Goal: Information Seeking & Learning: Check status

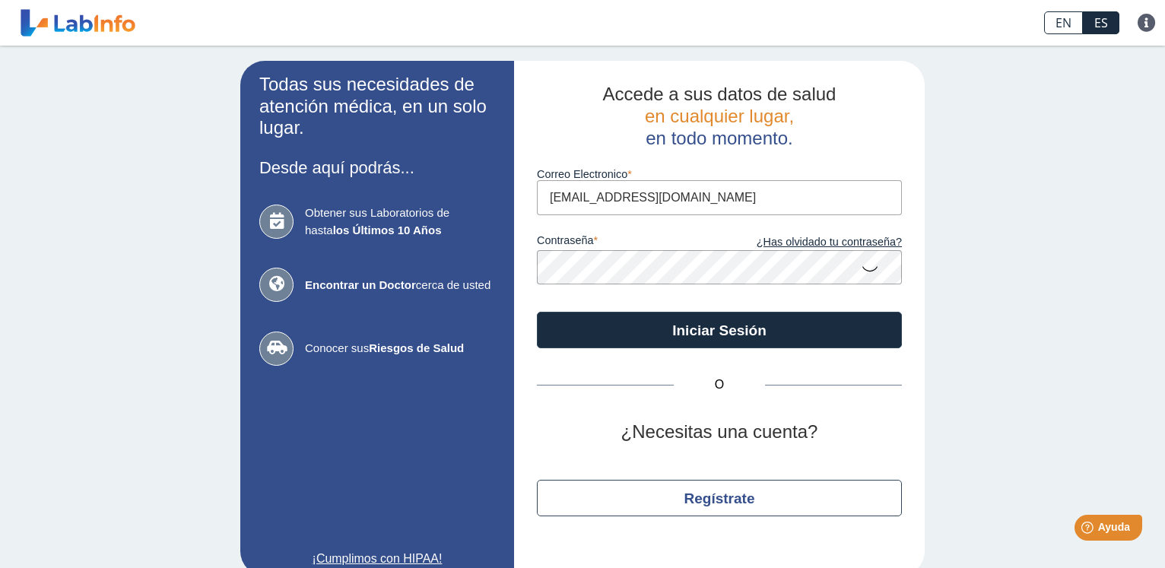
type input "[EMAIL_ADDRESS][DOMAIN_NAME]"
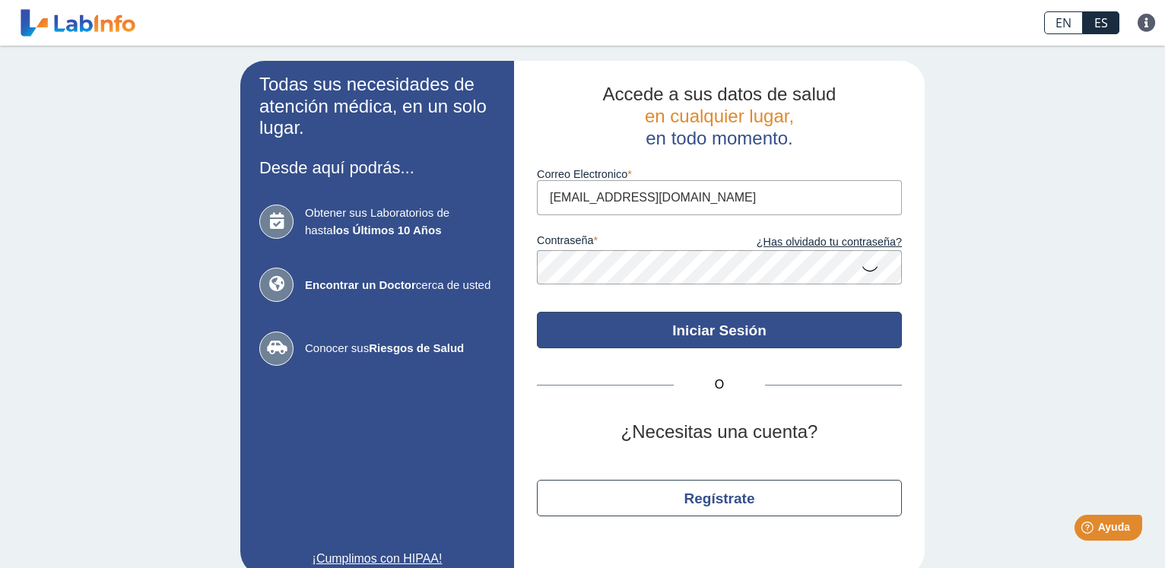
click at [669, 338] on button "Iniciar Sesión" at bounding box center [719, 330] width 365 height 36
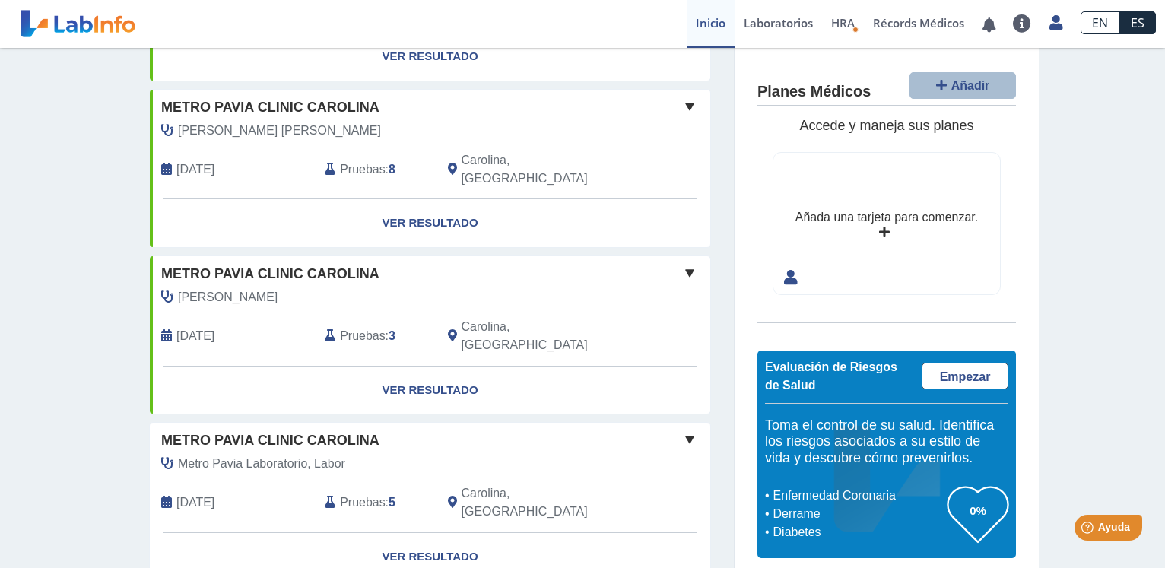
scroll to position [380, 0]
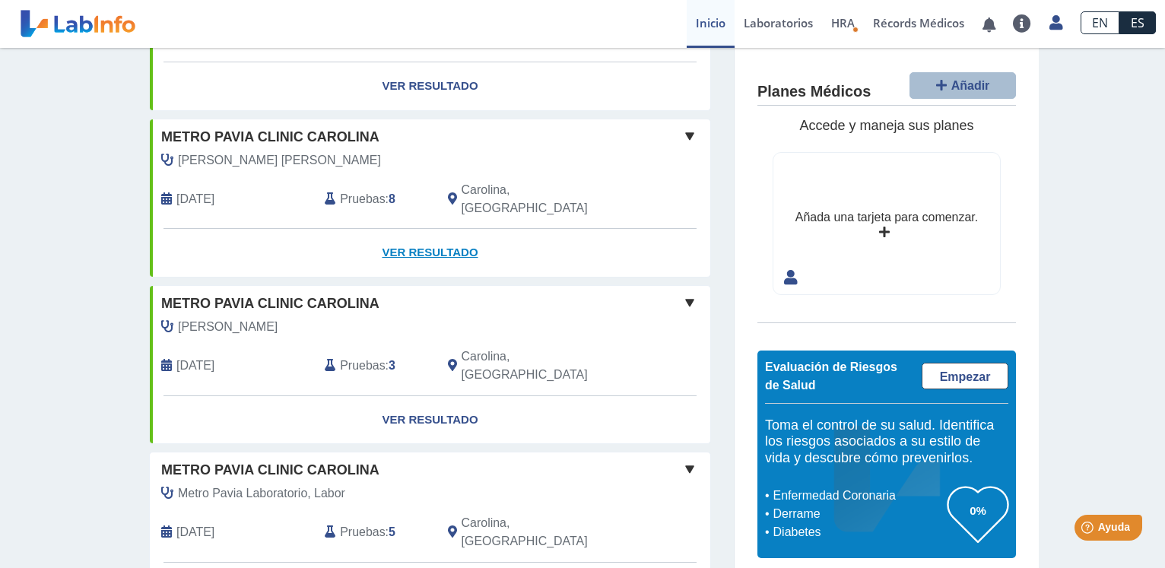
click at [433, 229] on link "Ver Resultado" at bounding box center [430, 253] width 560 height 48
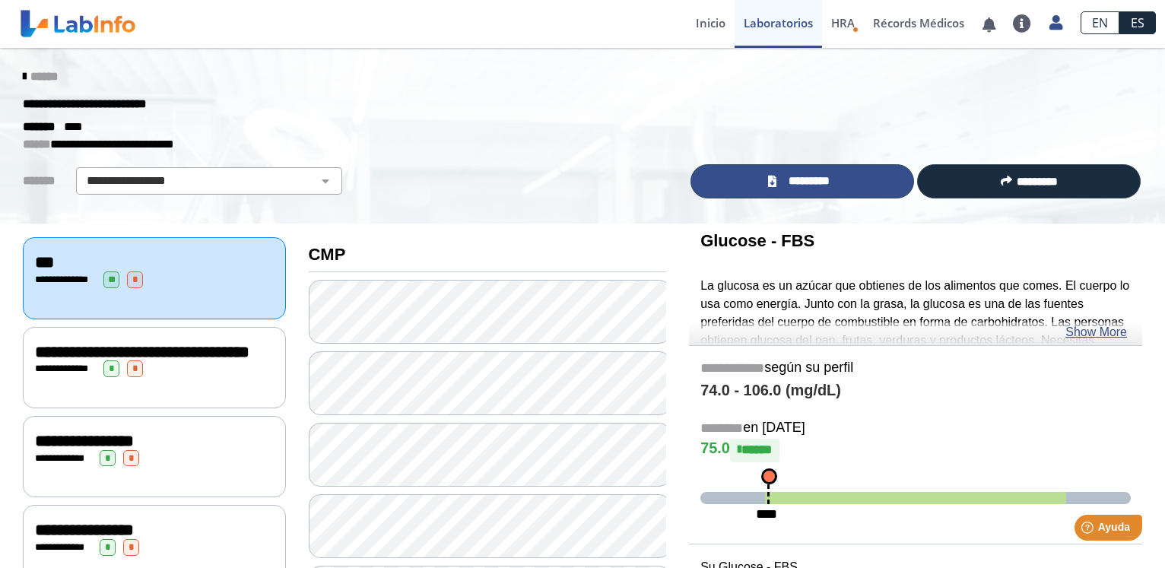
click at [811, 181] on span "*********" at bounding box center [809, 181] width 56 height 17
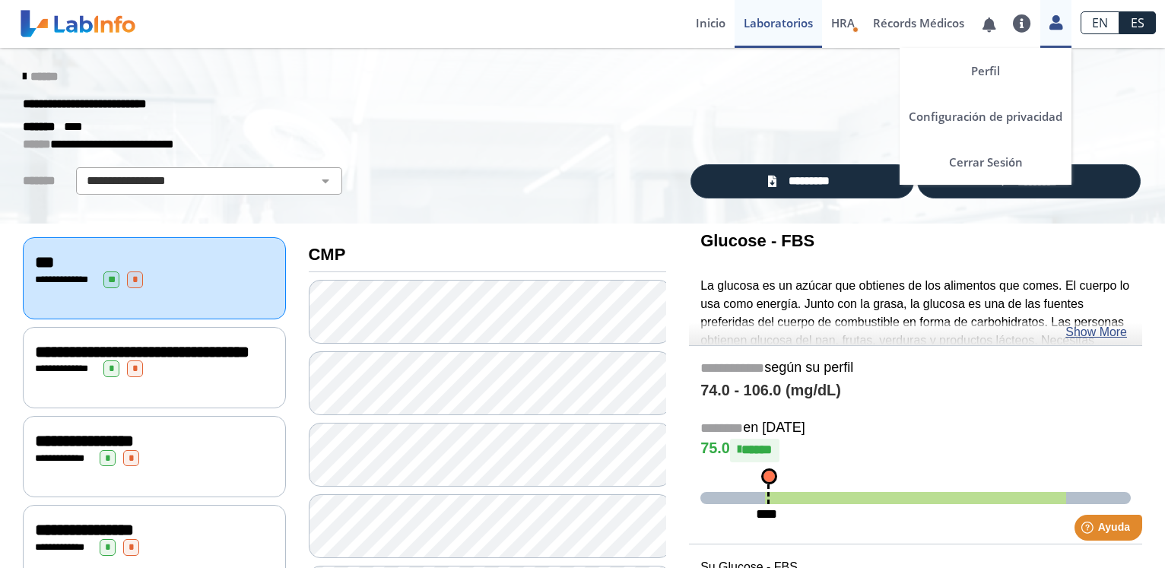
click at [1050, 25] on icon at bounding box center [1055, 22] width 13 height 11
click at [1010, 165] on link "Cerrar Sesión" at bounding box center [985, 162] width 172 height 46
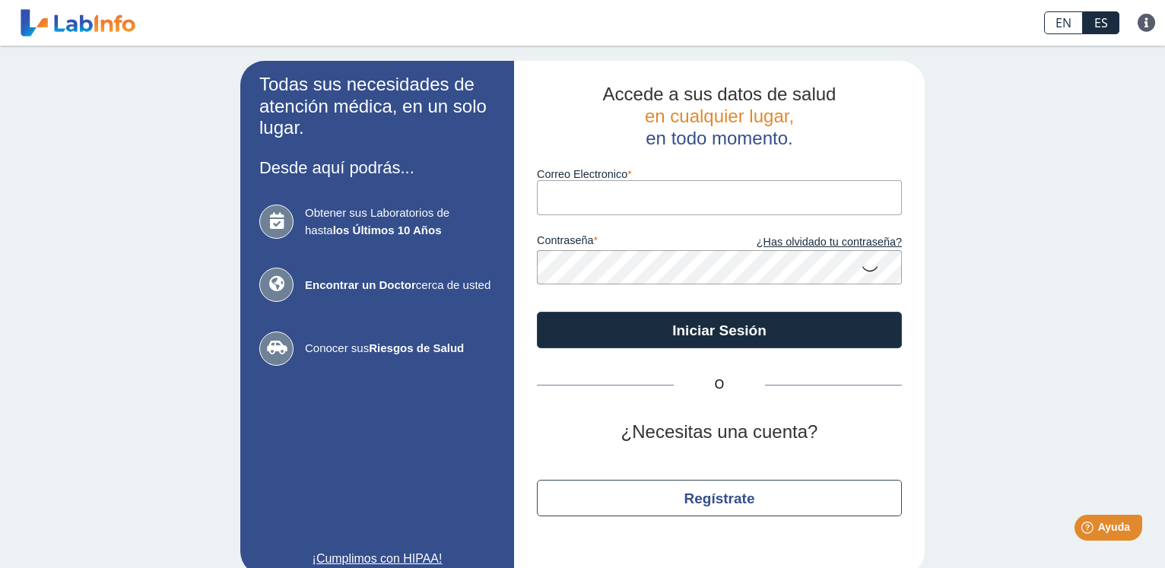
click at [634, 206] on input "Correo Electronico" at bounding box center [719, 197] width 365 height 34
type input "[EMAIL_ADDRESS][DOMAIN_NAME]"
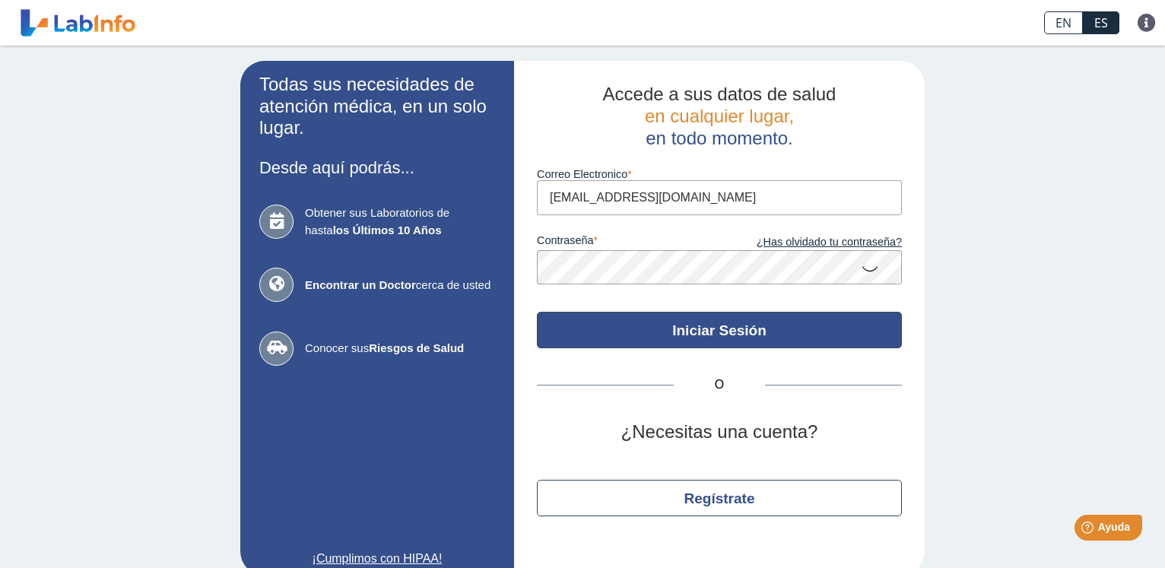
click at [733, 329] on button "Iniciar Sesión" at bounding box center [719, 330] width 365 height 36
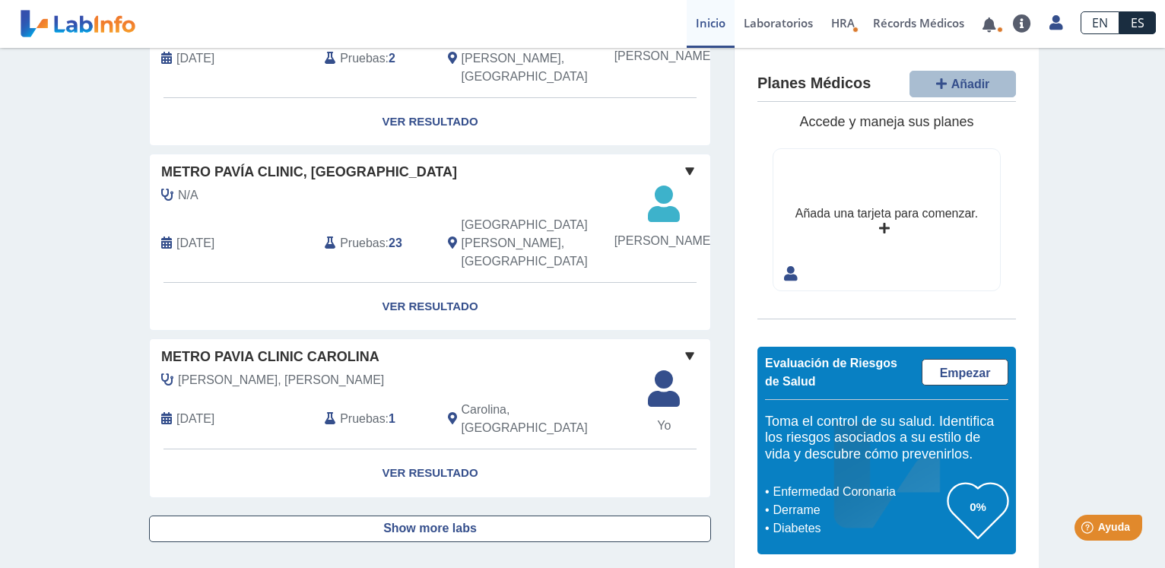
scroll to position [1429, 0]
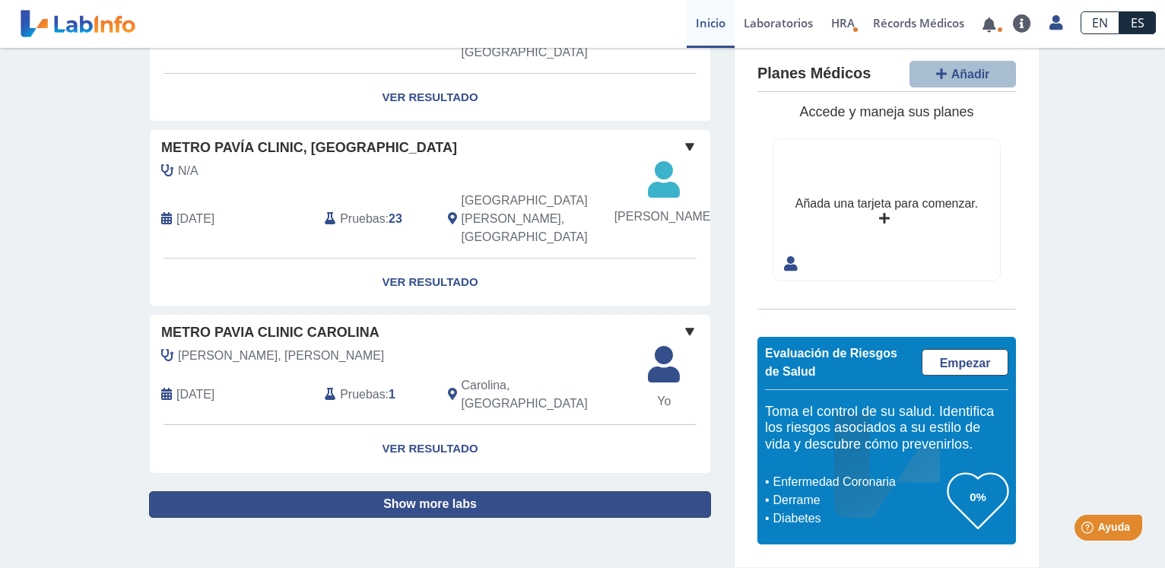
click at [426, 505] on button "Show more labs" at bounding box center [430, 504] width 562 height 27
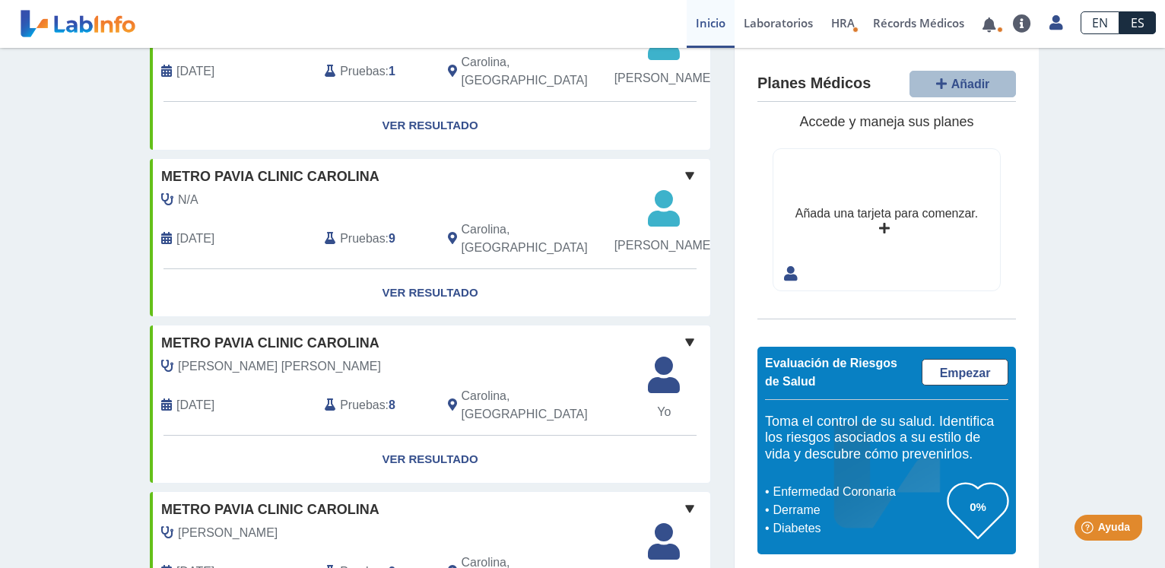
scroll to position [256, 0]
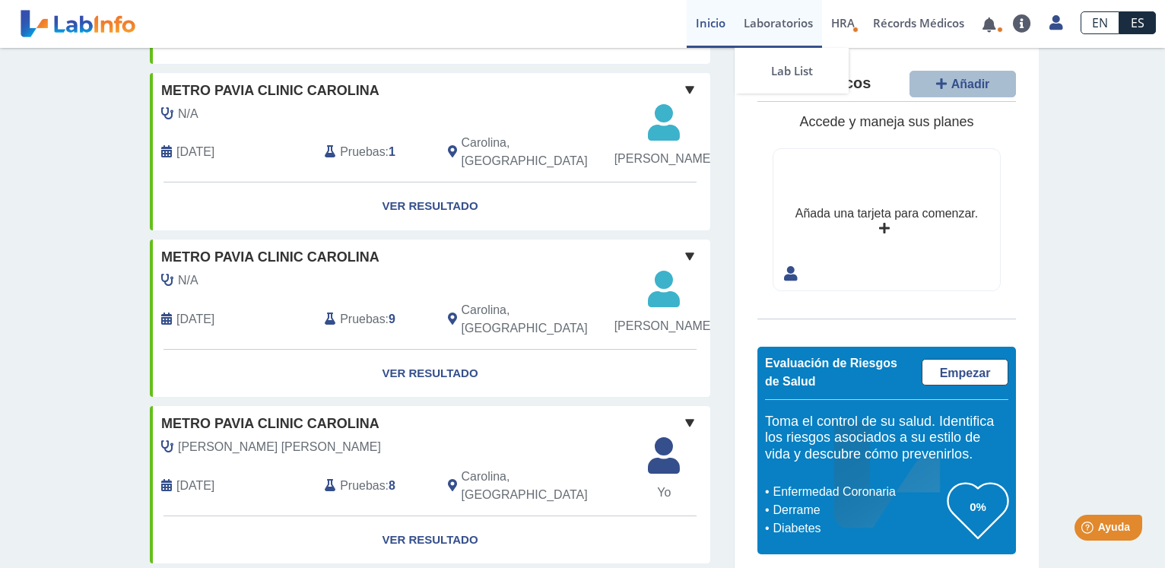
click at [791, 23] on link "Laboratorios" at bounding box center [777, 24] width 87 height 48
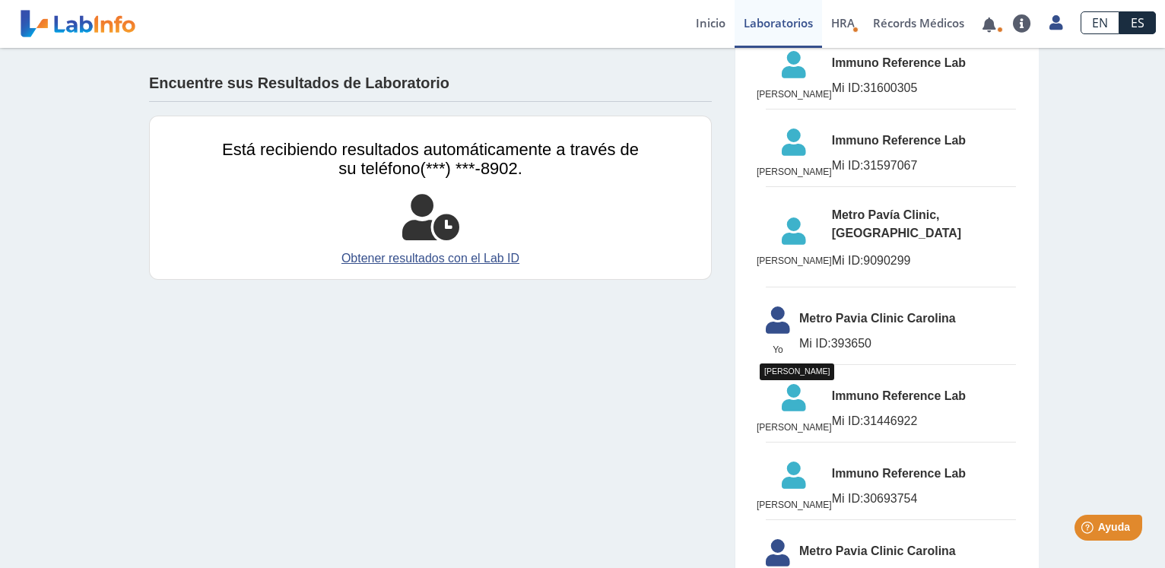
scroll to position [879, 0]
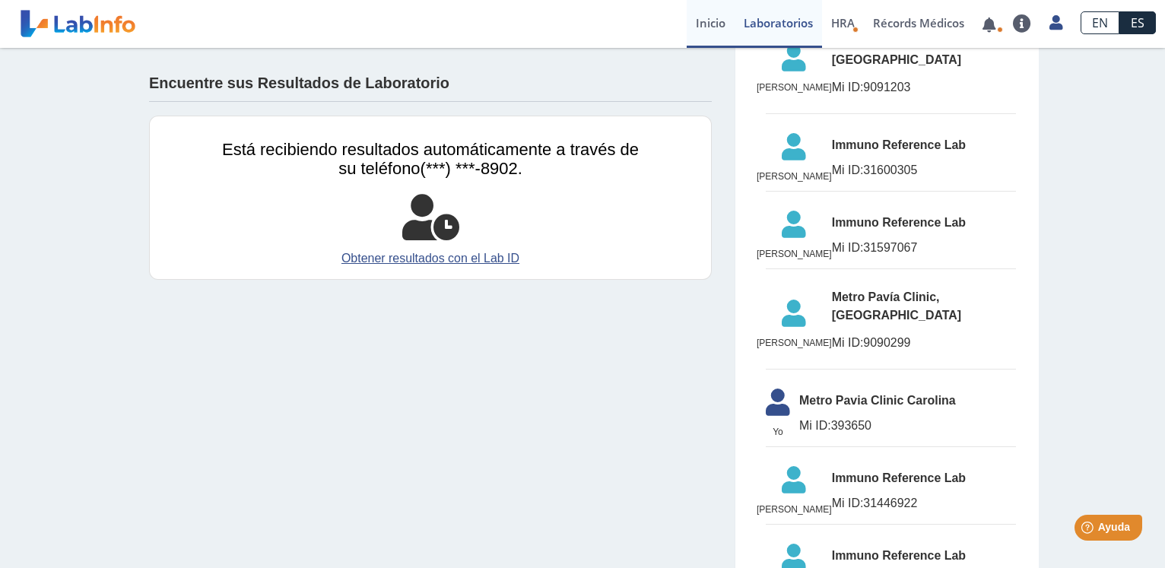
click at [710, 24] on link "Inicio" at bounding box center [711, 24] width 48 height 48
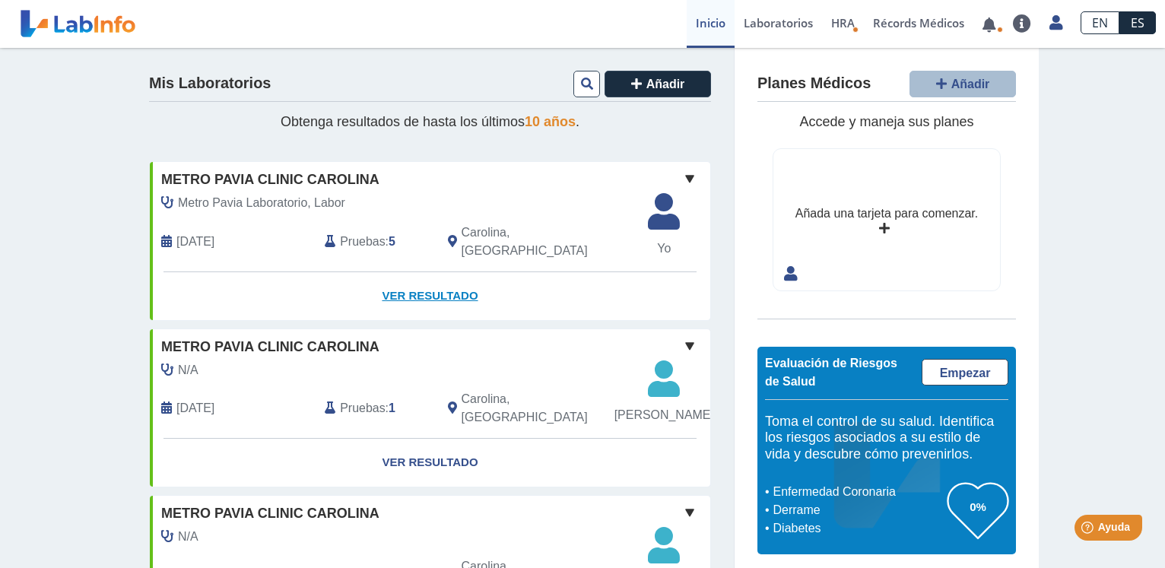
click at [418, 283] on link "Ver Resultado" at bounding box center [430, 296] width 560 height 48
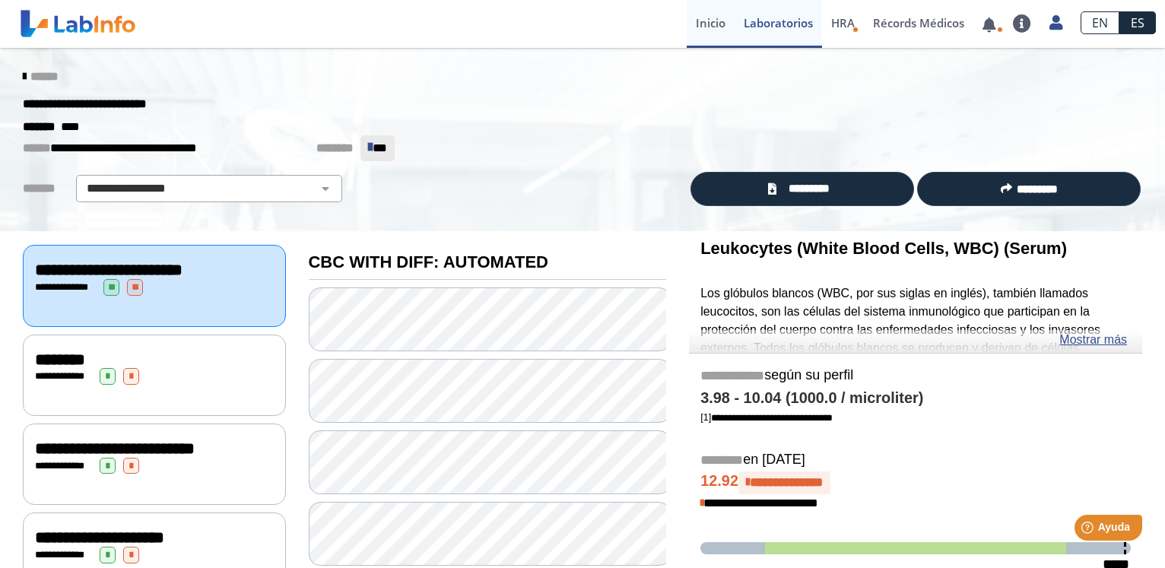
click at [711, 26] on link "Inicio" at bounding box center [711, 24] width 48 height 48
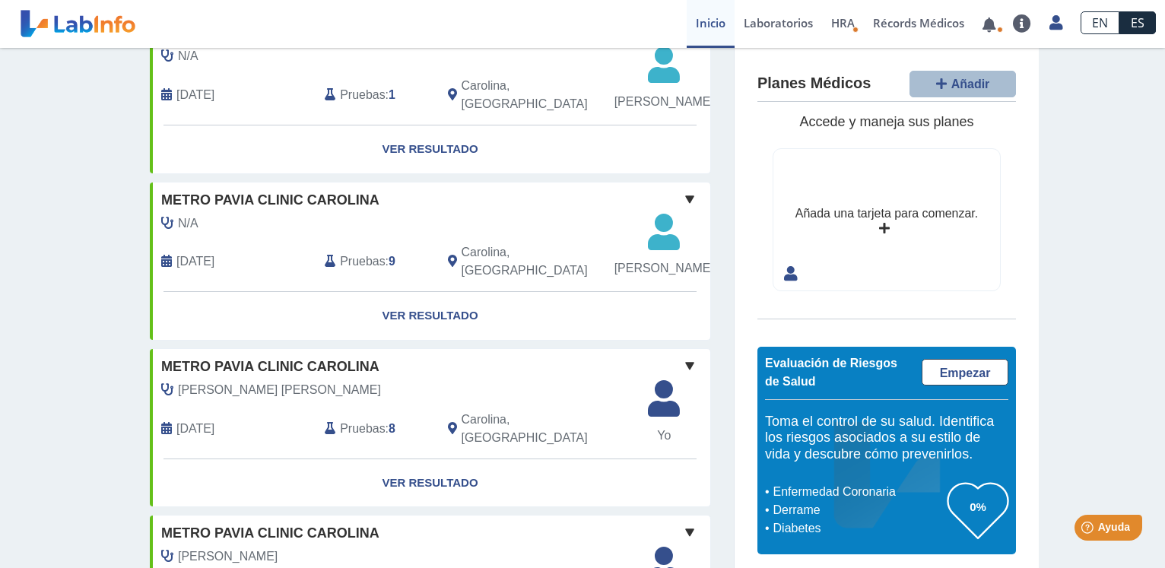
scroll to position [233, 0]
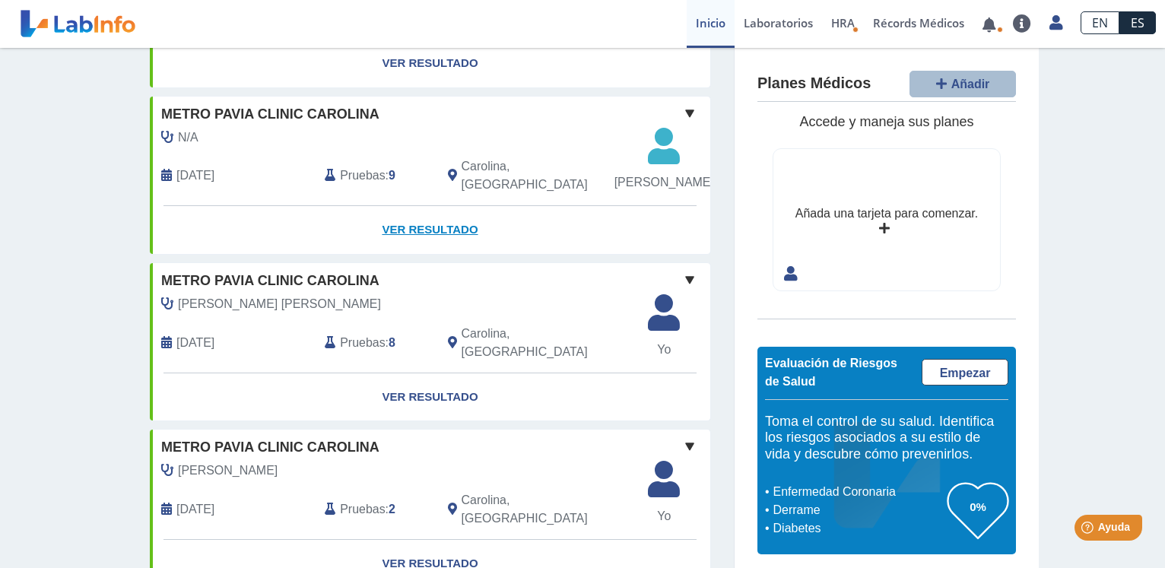
click at [404, 254] on link "Ver Resultado" at bounding box center [430, 230] width 560 height 48
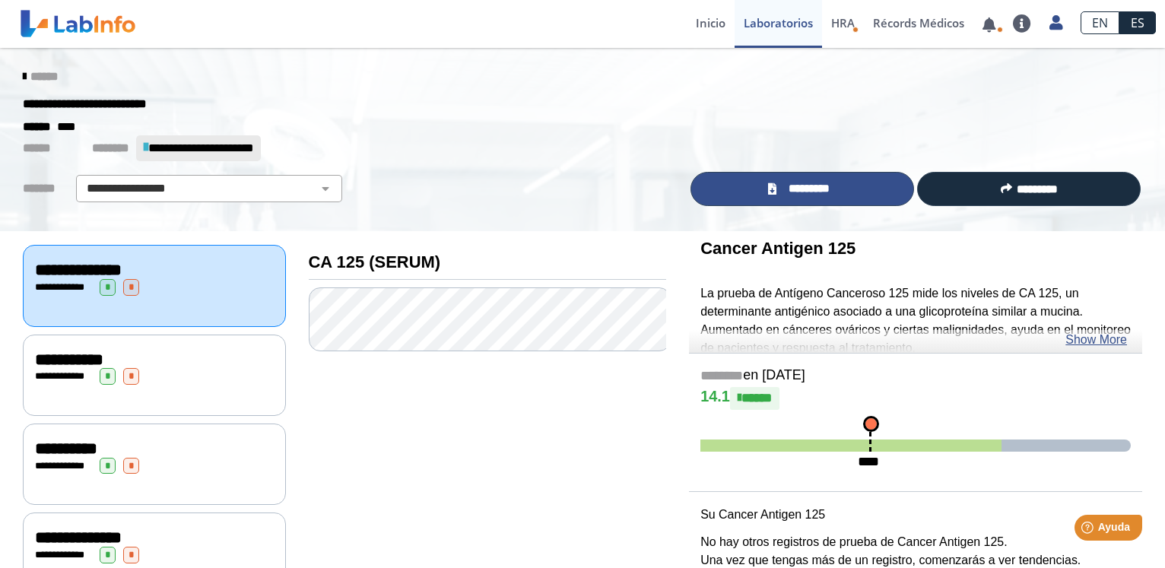
click at [750, 188] on link "*********" at bounding box center [802, 189] width 224 height 34
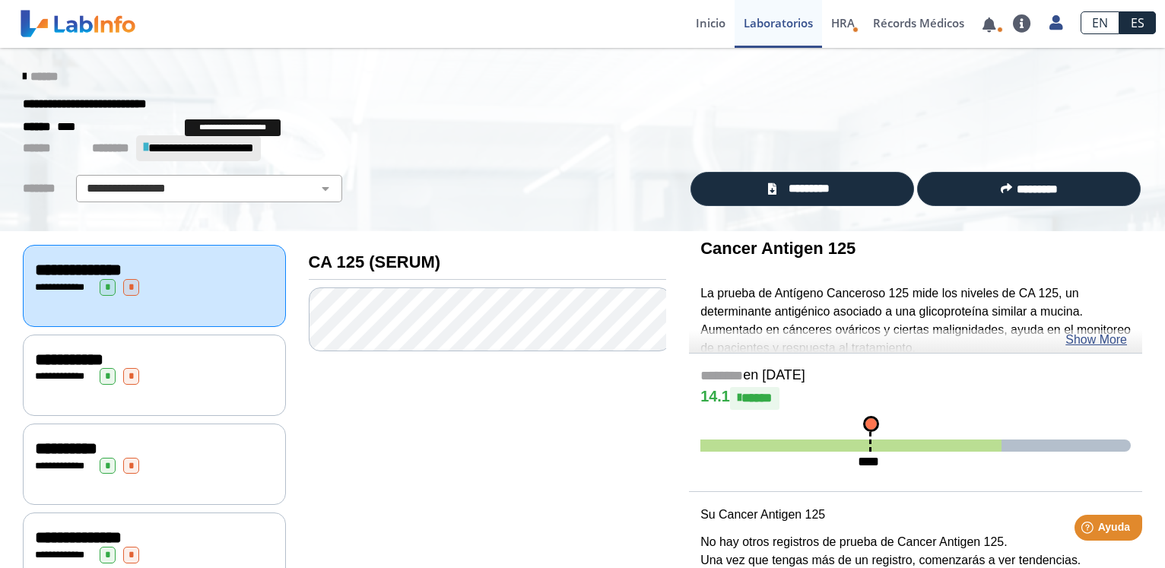
click at [148, 151] on icon at bounding box center [146, 146] width 5 height 15
click at [706, 22] on link "Inicio" at bounding box center [711, 24] width 48 height 48
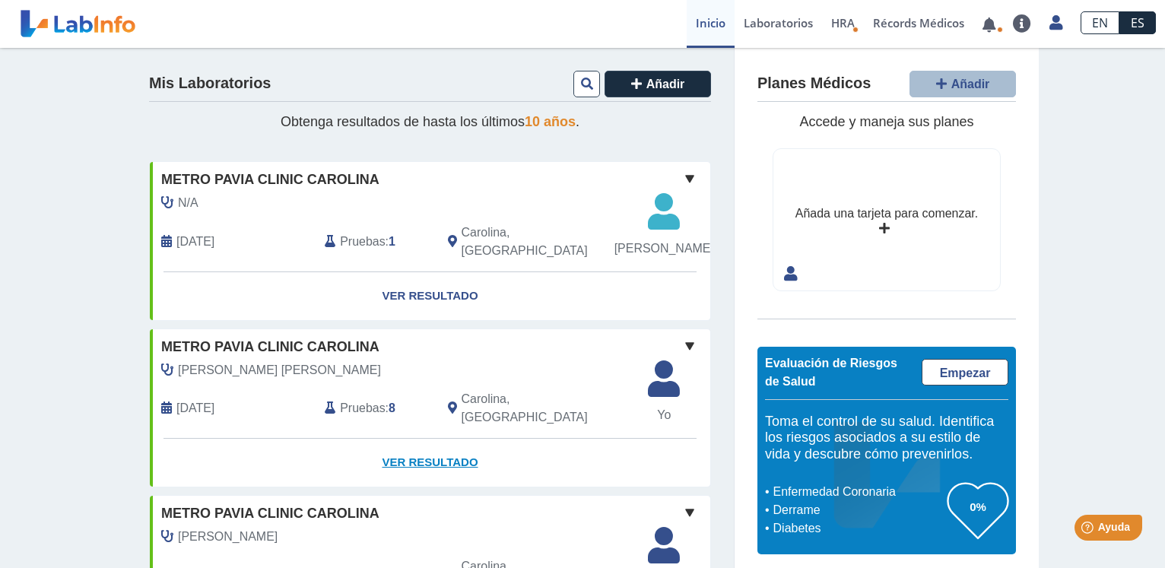
click at [415, 472] on link "Ver Resultado" at bounding box center [430, 463] width 560 height 48
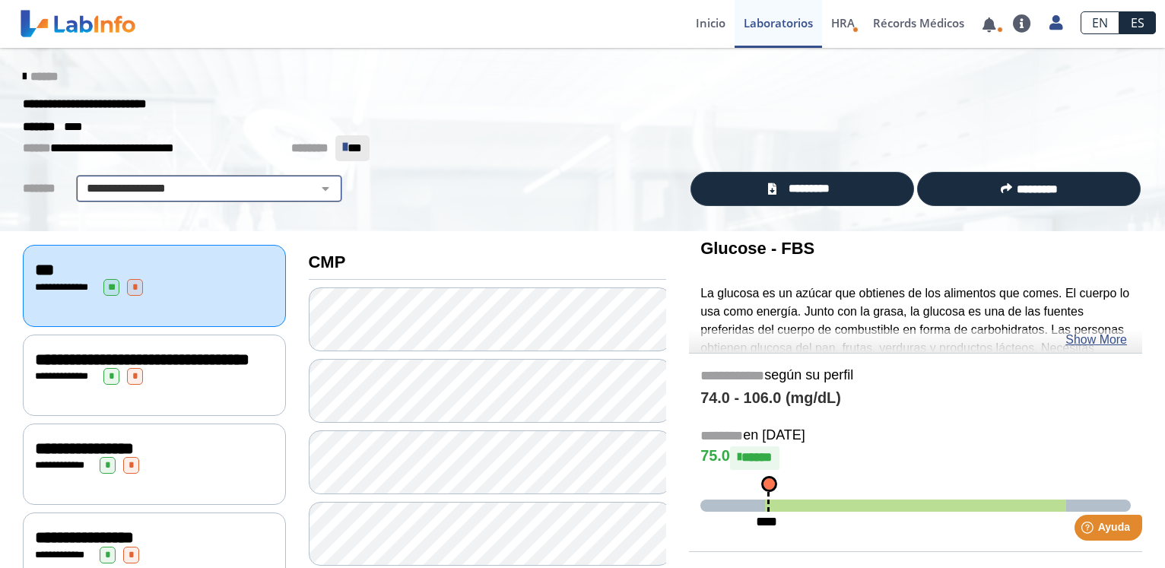
click at [81, 179] on select "**********" at bounding box center [209, 188] width 257 height 18
click at [313, 189] on select "**********" at bounding box center [209, 188] width 257 height 18
click at [500, 115] on div "**********" at bounding box center [582, 103] width 1142 height 27
click at [705, 21] on link "Inicio" at bounding box center [711, 24] width 48 height 48
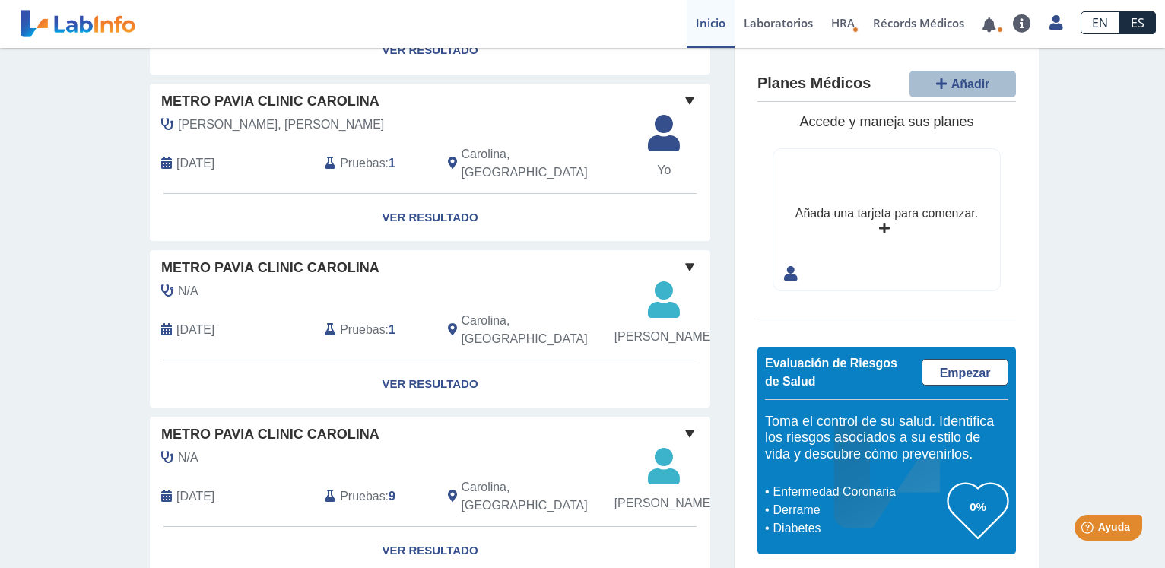
scroll to position [1466, 0]
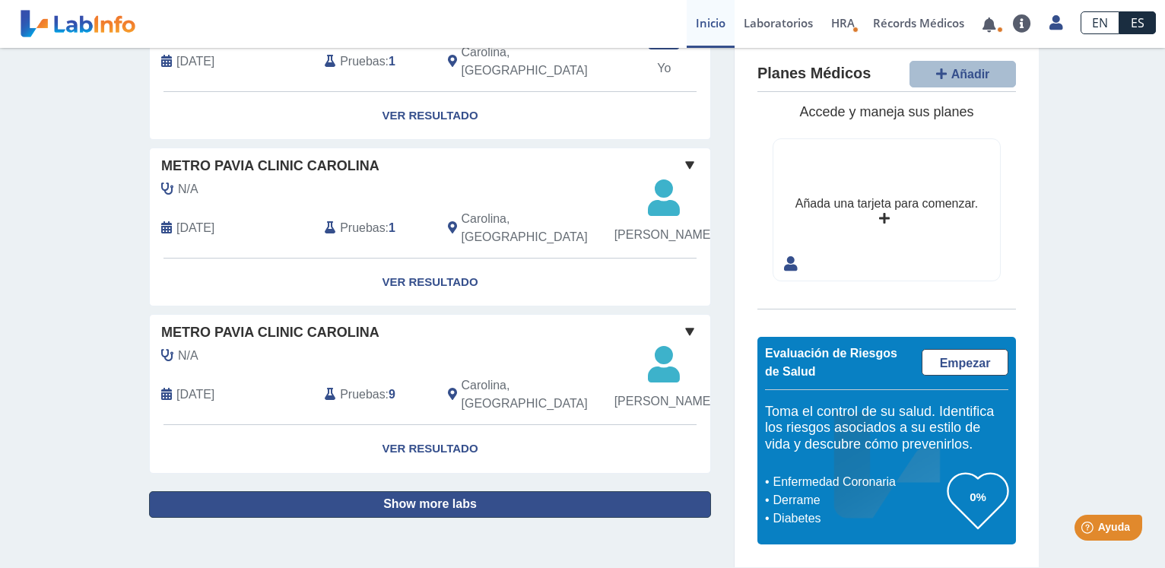
click at [419, 503] on button "Show more labs" at bounding box center [430, 504] width 562 height 27
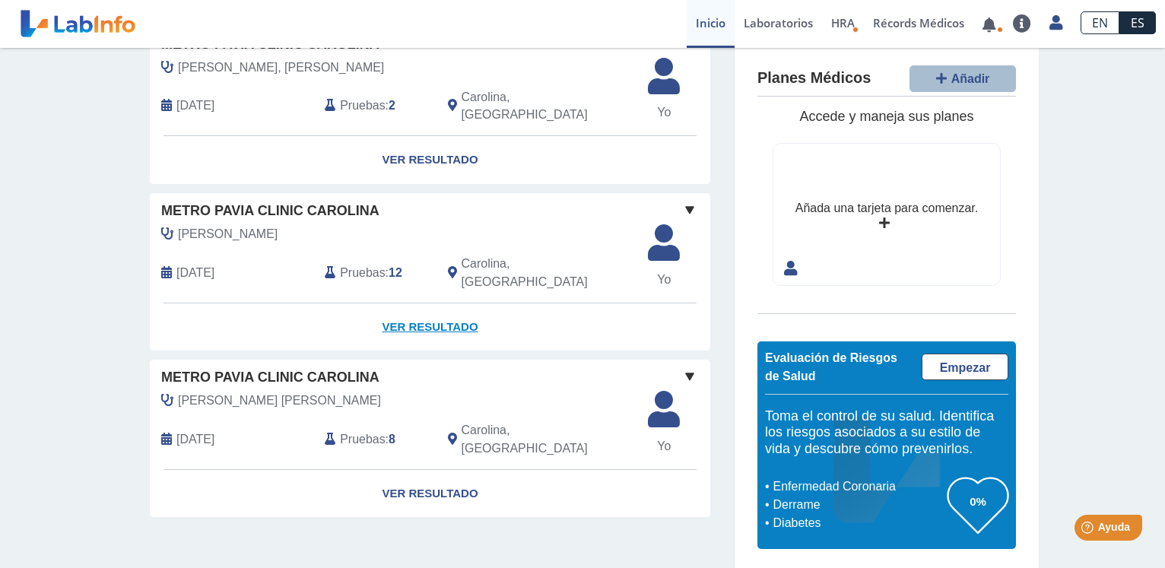
scroll to position [1885, 0]
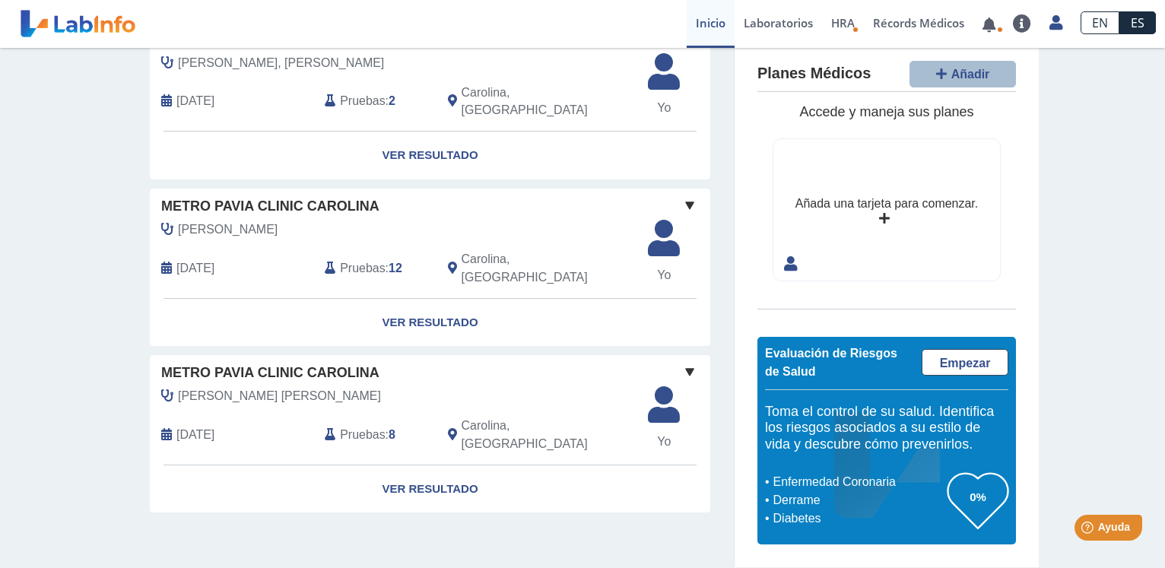
click at [684, 381] on span at bounding box center [689, 372] width 18 height 18
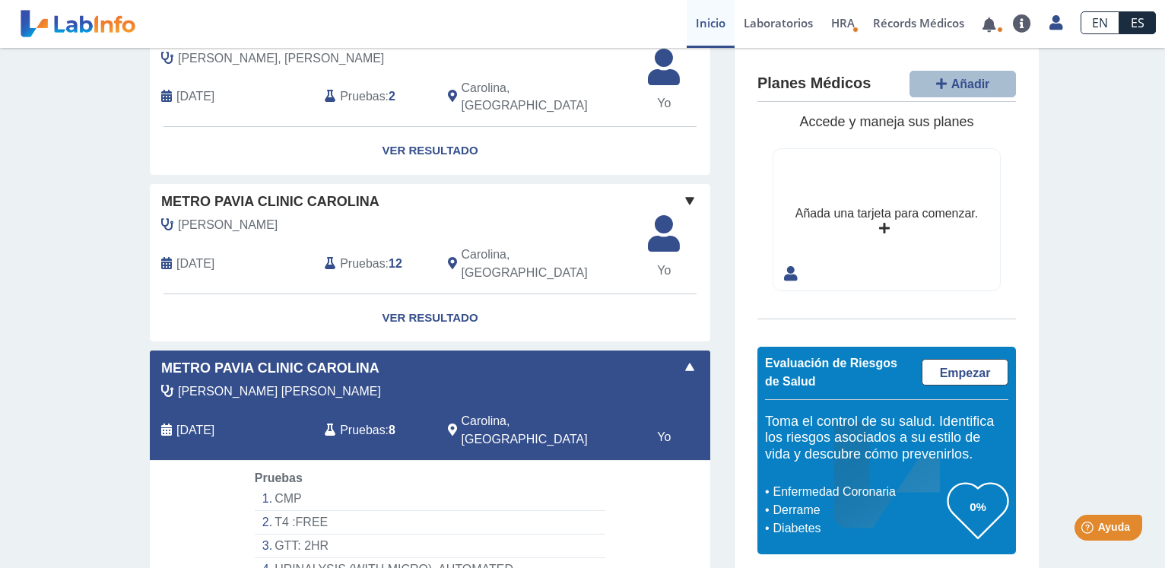
click at [683, 376] on span at bounding box center [689, 367] width 18 height 18
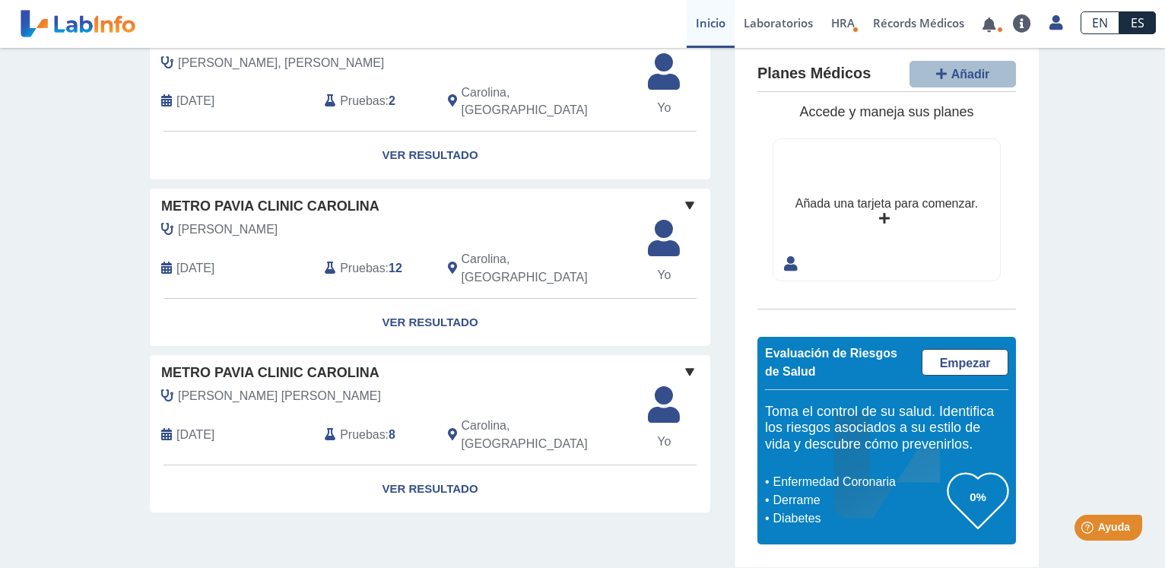
click at [682, 381] on span at bounding box center [689, 372] width 18 height 18
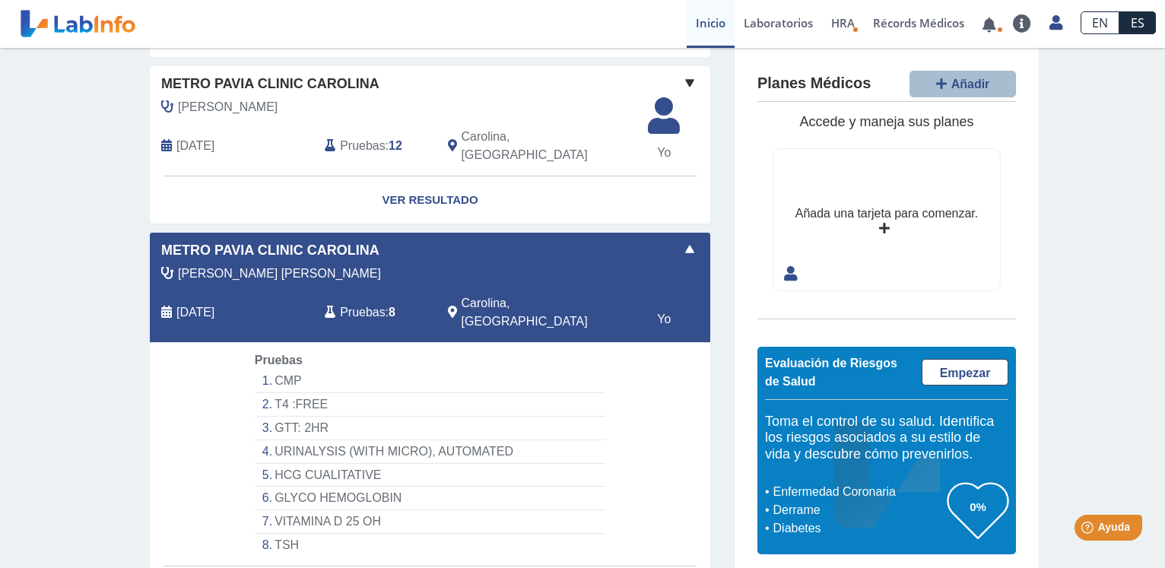
scroll to position [2108, 0]
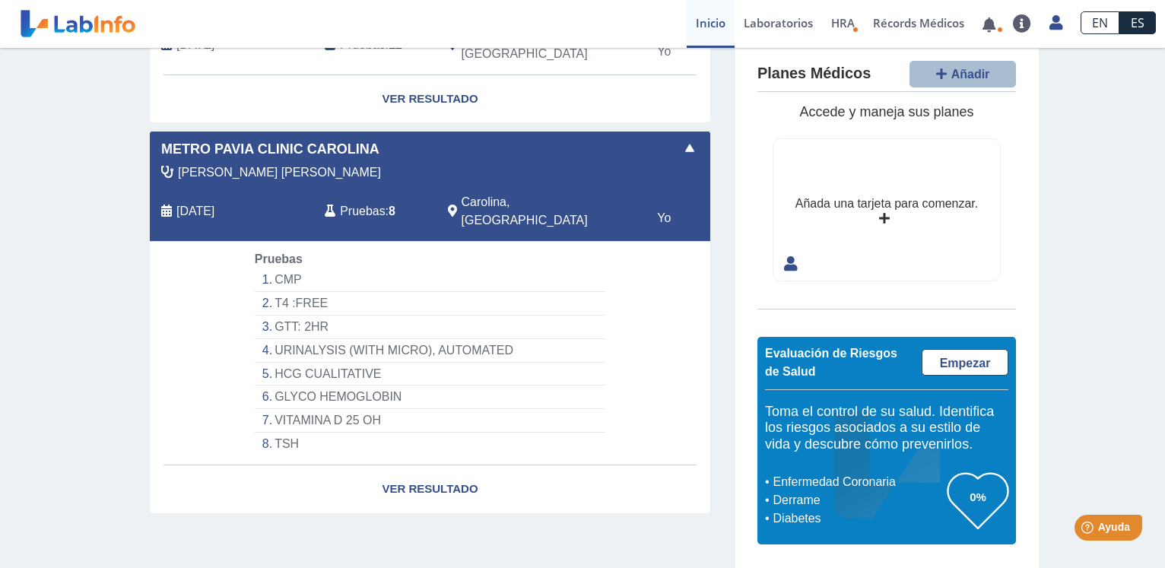
click at [684, 157] on span at bounding box center [689, 148] width 18 height 18
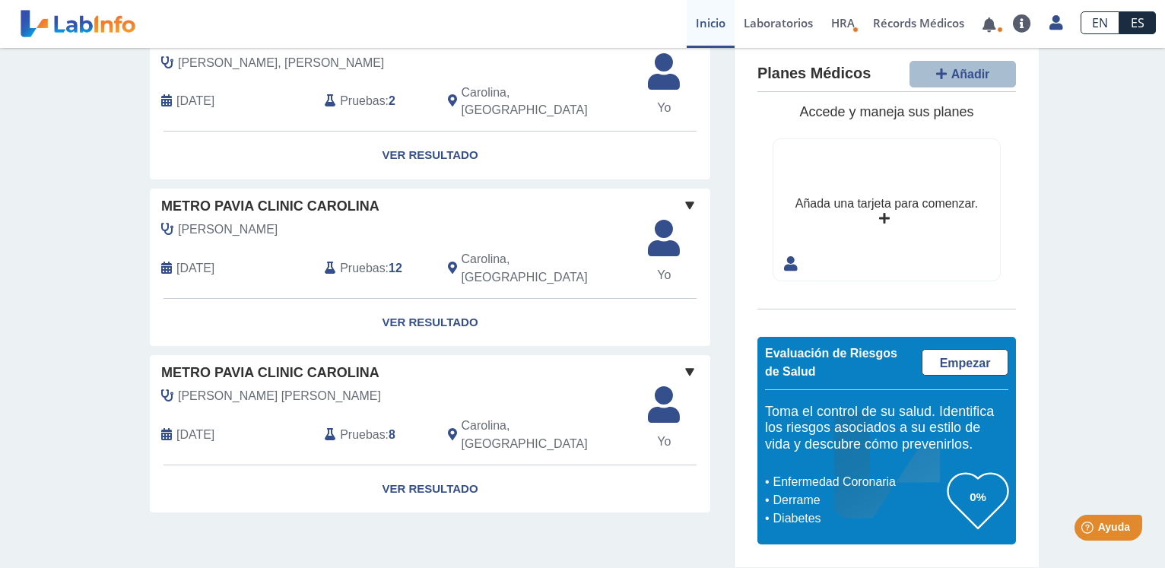
scroll to position [1885, 0]
click at [684, 48] on span at bounding box center [689, 39] width 18 height 18
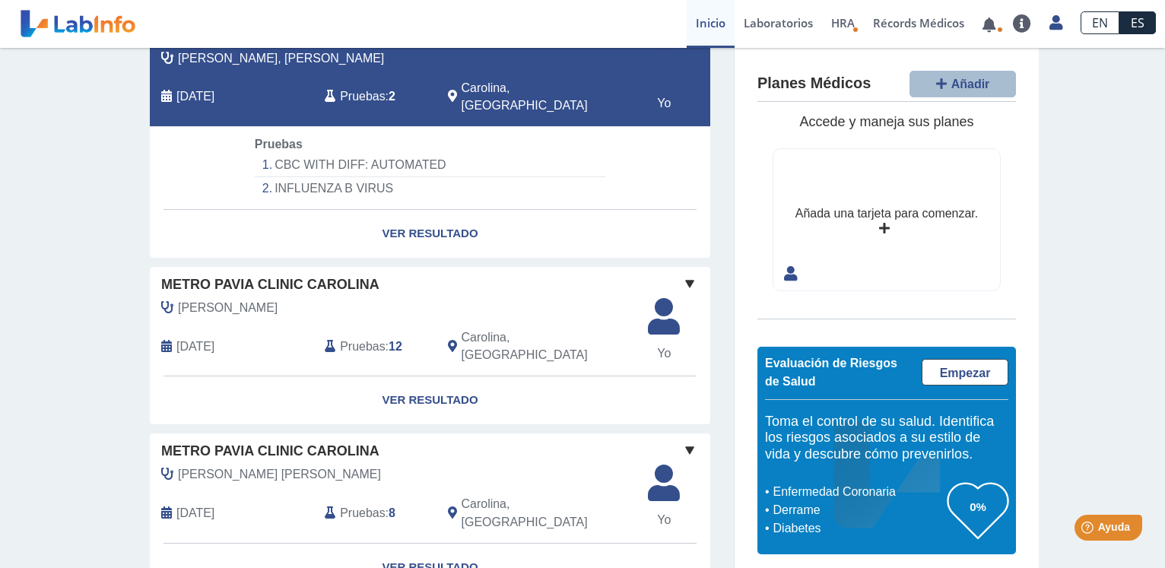
click at [684, 43] on span at bounding box center [689, 34] width 18 height 18
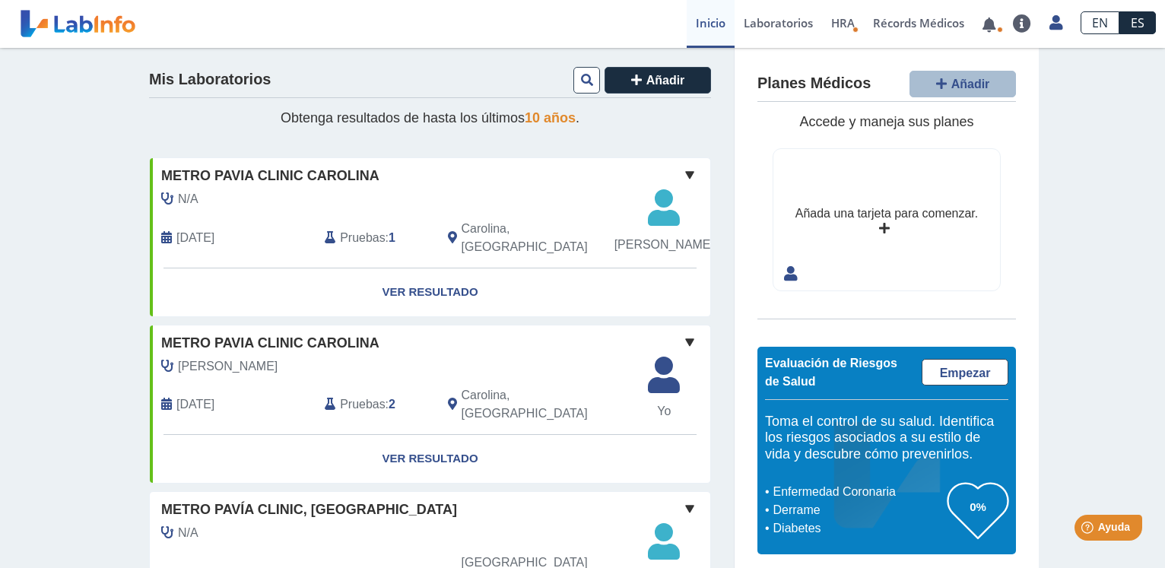
scroll to position [0, 0]
